Goal: Task Accomplishment & Management: Manage account settings

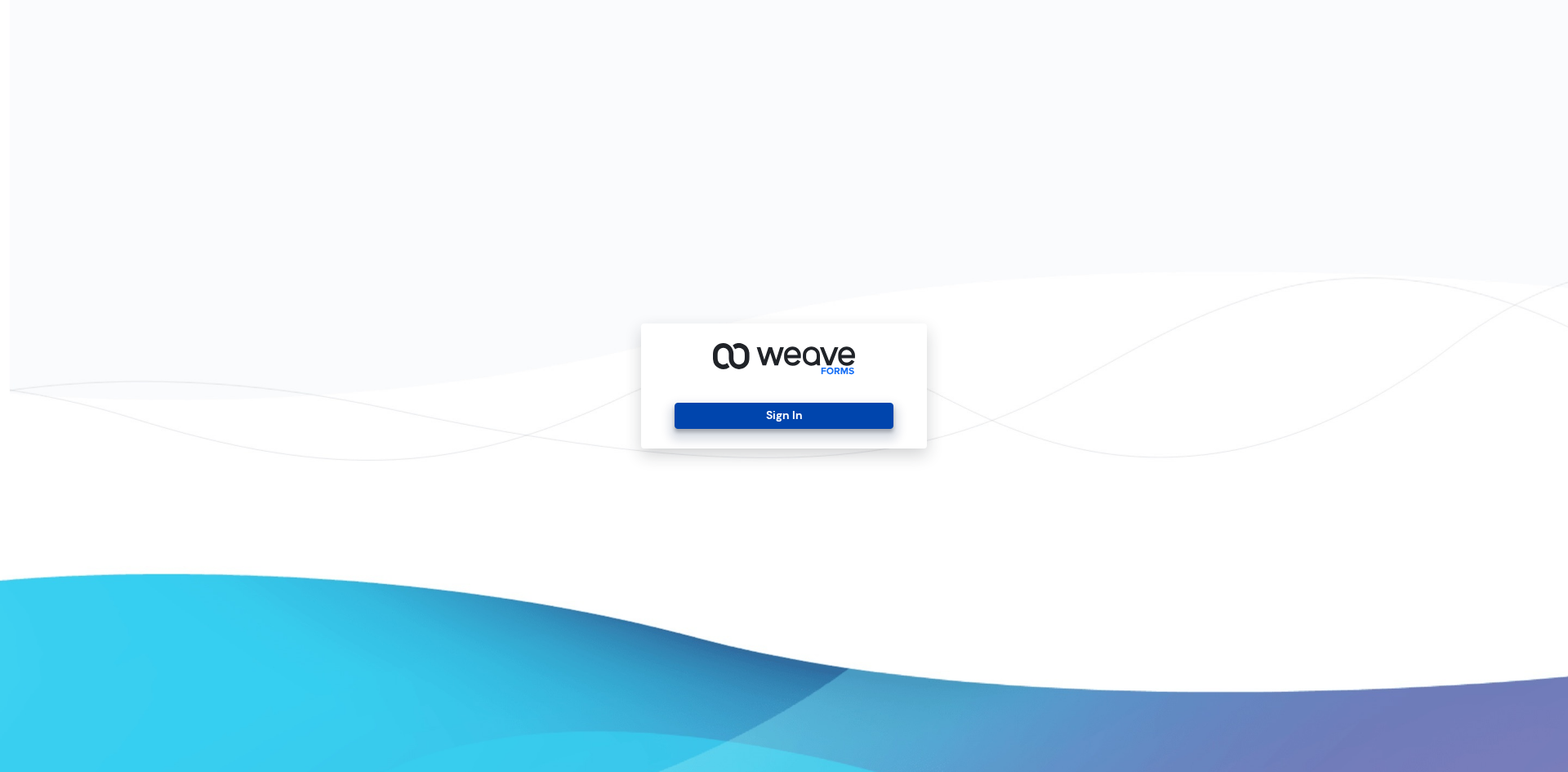
click at [800, 413] on button "Sign In" at bounding box center [783, 416] width 218 height 26
